Goal: Task Accomplishment & Management: Manage account settings

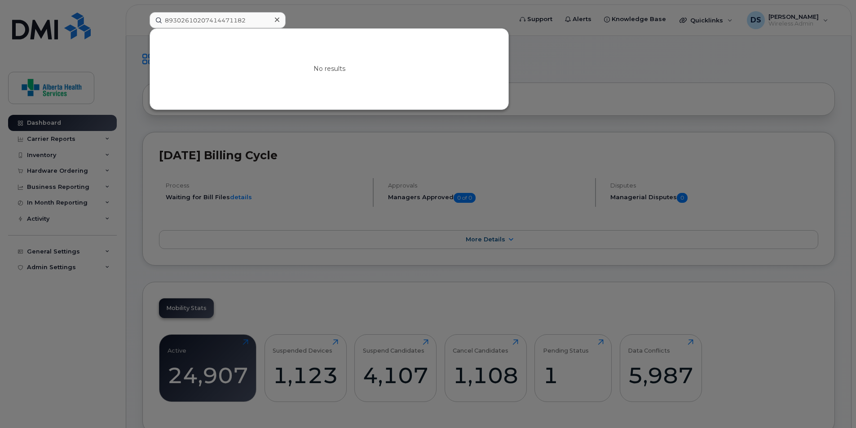
click at [261, 19] on input "89302610207414471182" at bounding box center [218, 20] width 136 height 16
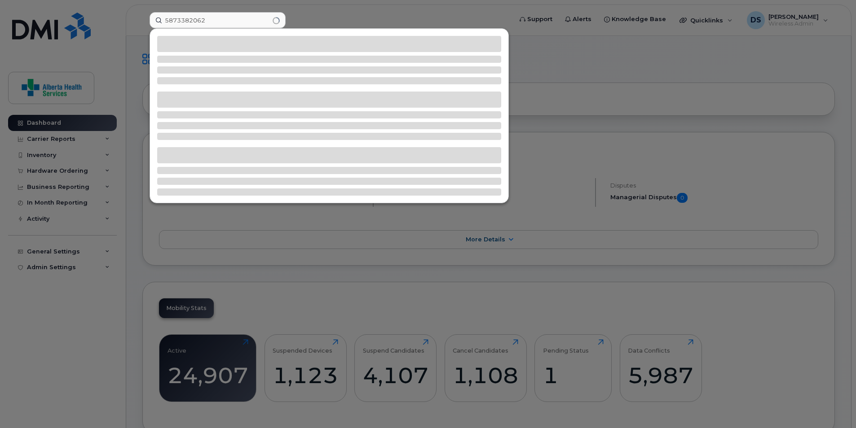
type input "5873382062"
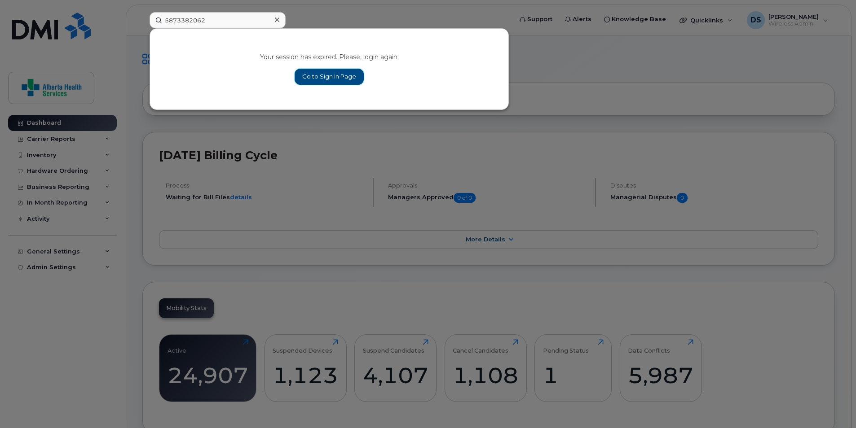
click at [359, 76] on link "Go to Sign In Page" at bounding box center [329, 77] width 69 height 16
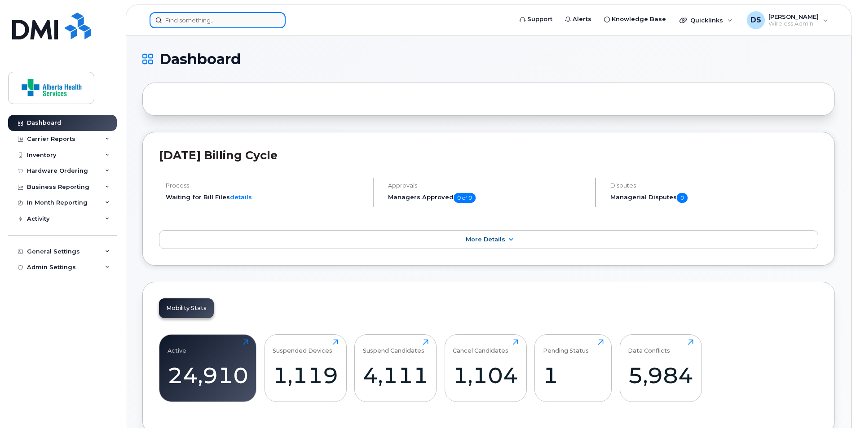
click at [210, 20] on input at bounding box center [218, 20] width 136 height 16
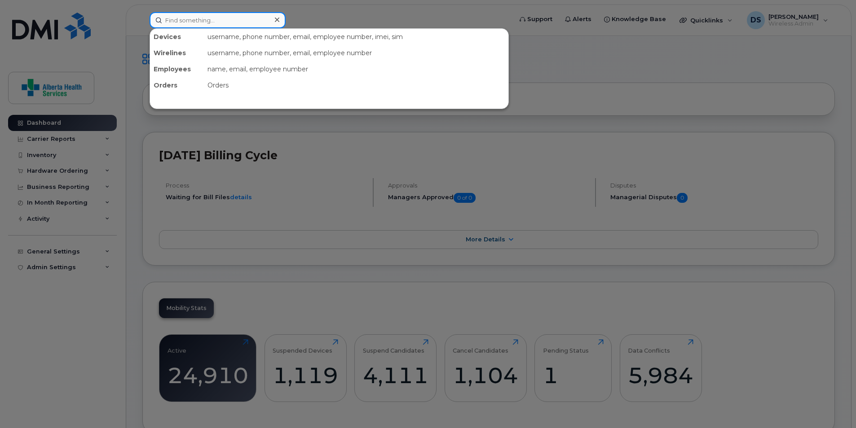
paste input "5873382062"
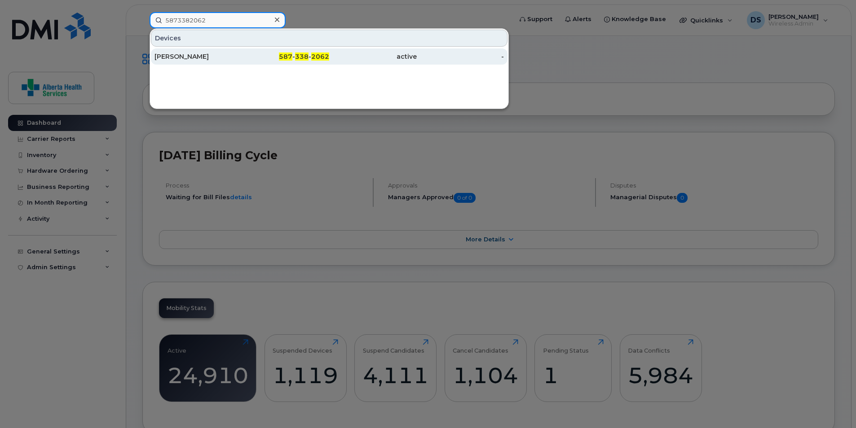
type input "5873382062"
click at [209, 57] on div "[PERSON_NAME]" at bounding box center [198, 56] width 88 height 9
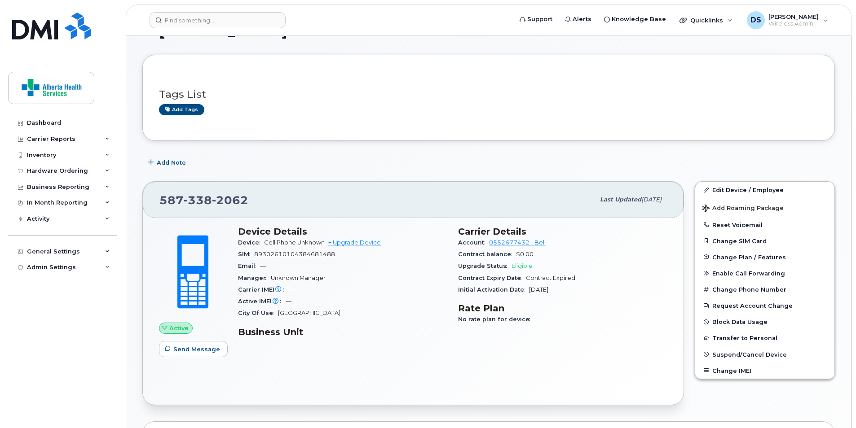
scroll to position [45, 0]
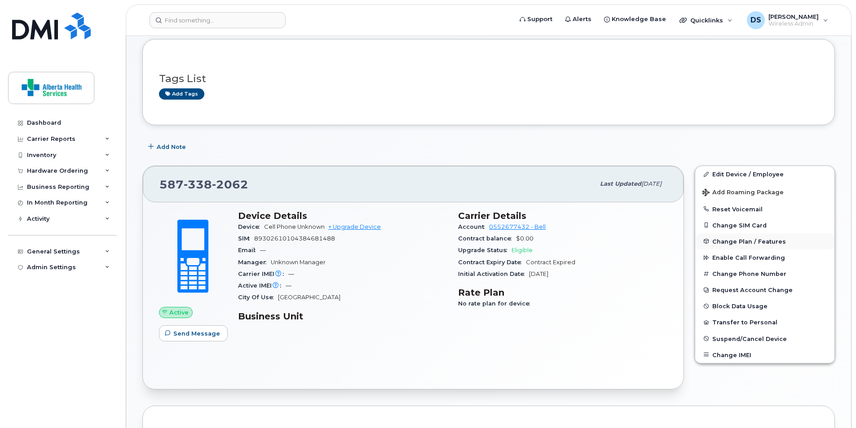
click at [730, 240] on span "Change Plan / Features" at bounding box center [749, 241] width 74 height 7
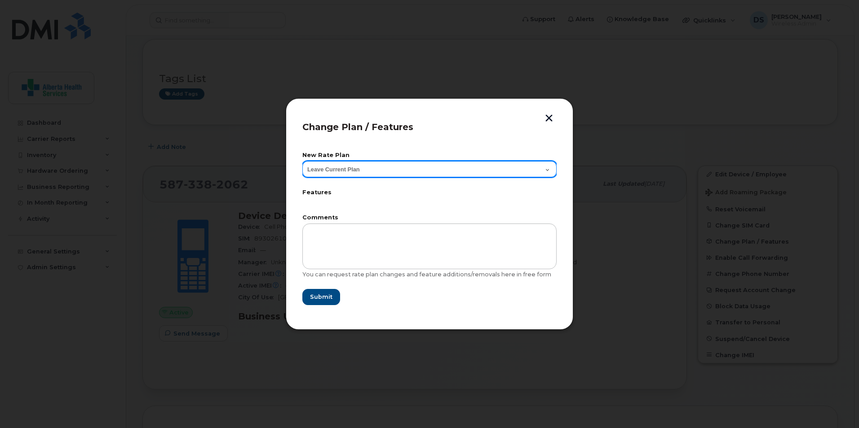
click at [503, 170] on select "Leave Current Plan AHS Voice plan 30D" at bounding box center [429, 169] width 254 height 16
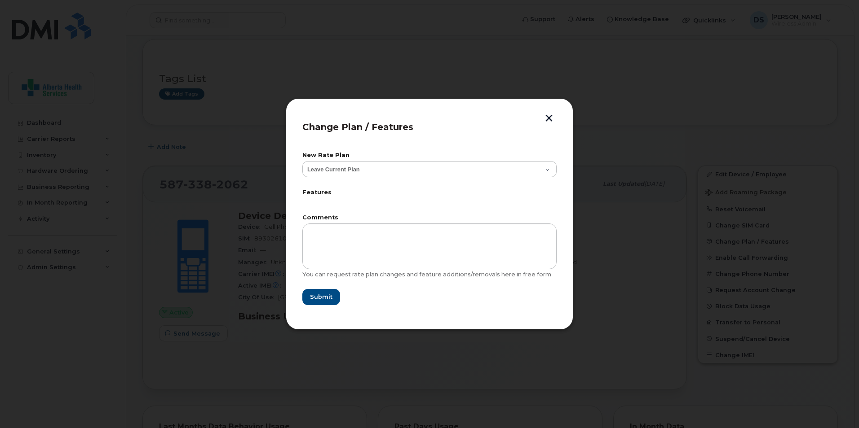
click at [549, 117] on button "button" at bounding box center [548, 119] width 13 height 9
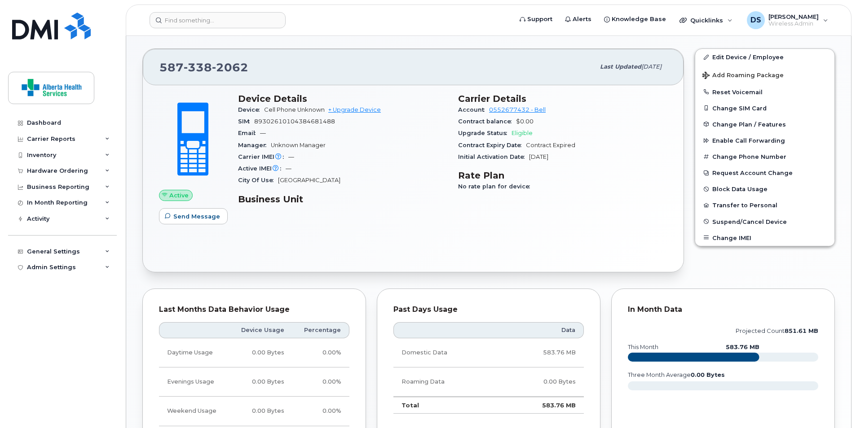
scroll to position [144, 0]
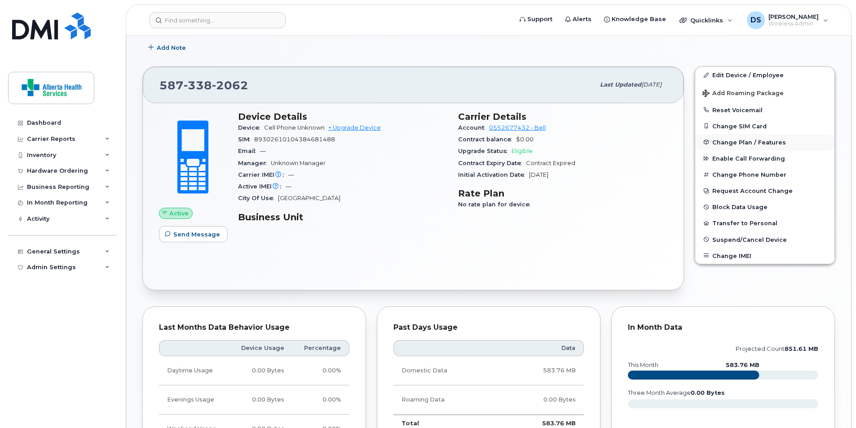
click at [737, 142] on span "Change Plan / Features" at bounding box center [749, 142] width 74 height 7
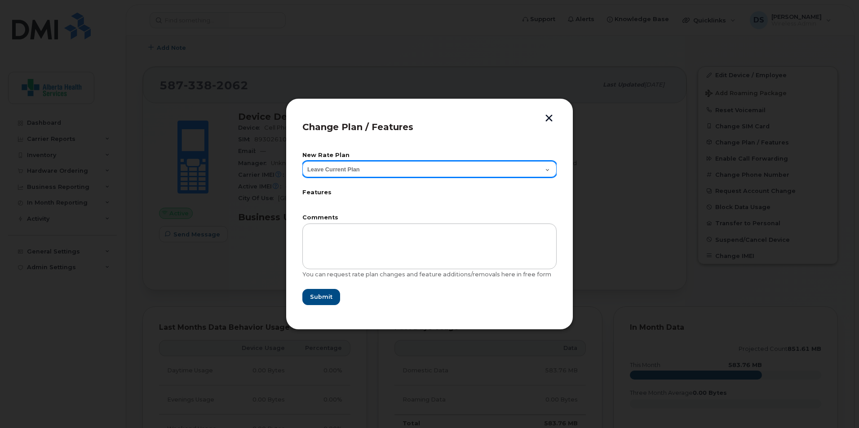
click at [501, 171] on select "Leave Current Plan AHS Voice plan 30D" at bounding box center [429, 169] width 254 height 16
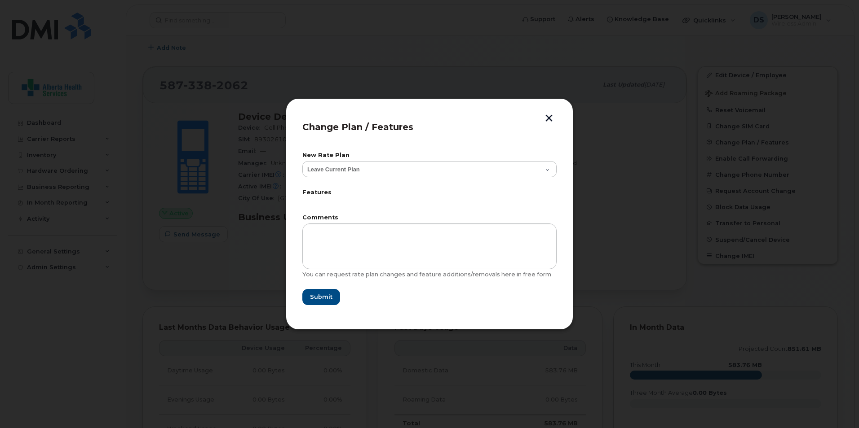
click at [550, 118] on button "button" at bounding box center [548, 119] width 13 height 9
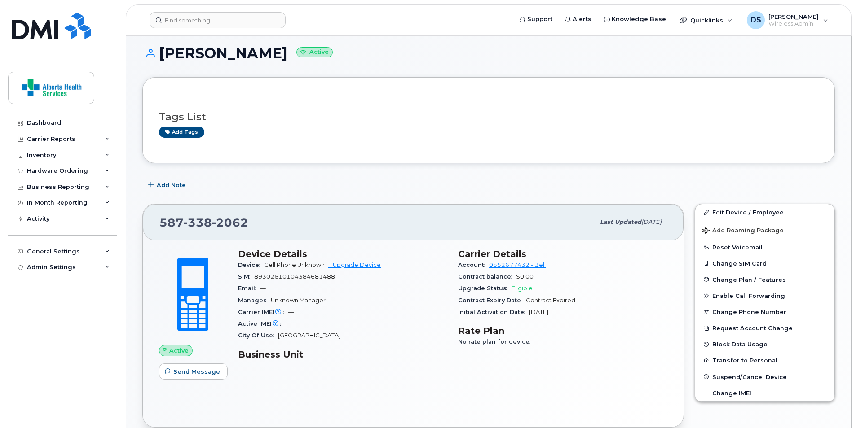
scroll to position [0, 0]
